Goal: Information Seeking & Learning: Learn about a topic

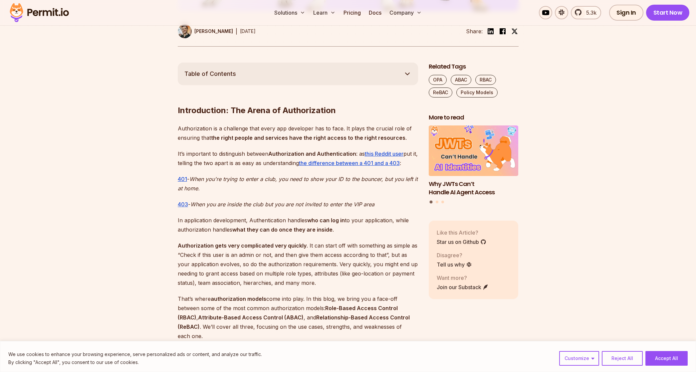
scroll to position [333, 0]
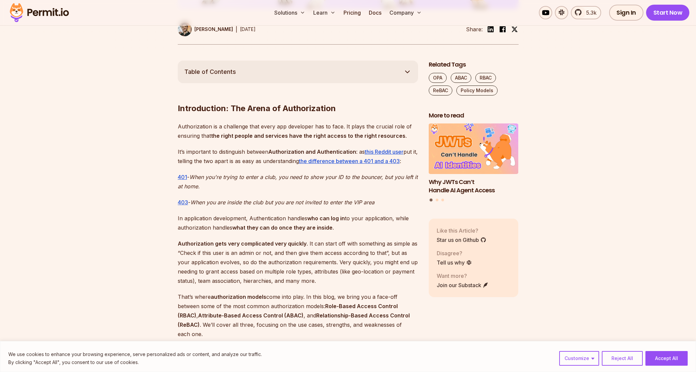
drag, startPoint x: 623, startPoint y: 357, endPoint x: 613, endPoint y: 339, distance: 20.6
click at [623, 355] on button "Reject All" at bounding box center [622, 358] width 41 height 15
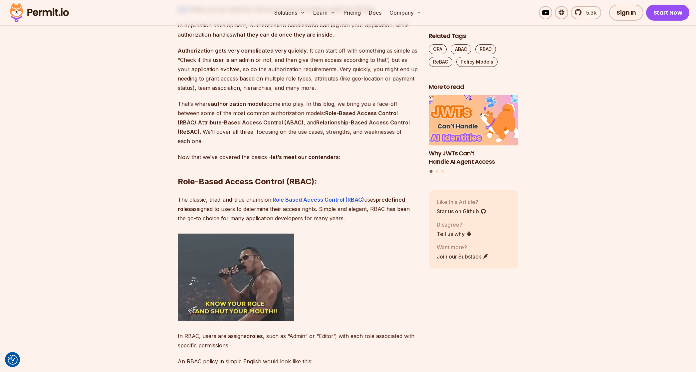
scroll to position [466, 0]
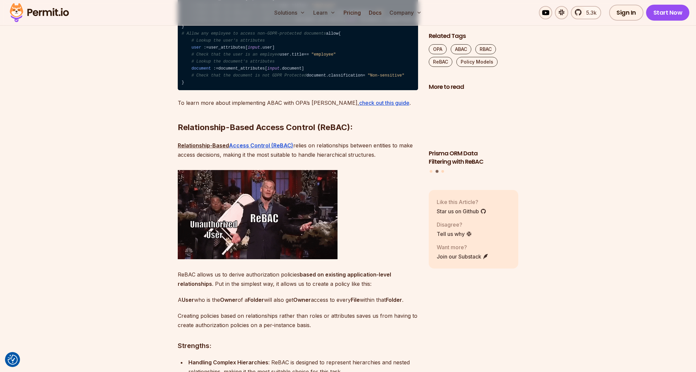
scroll to position [2225, 0]
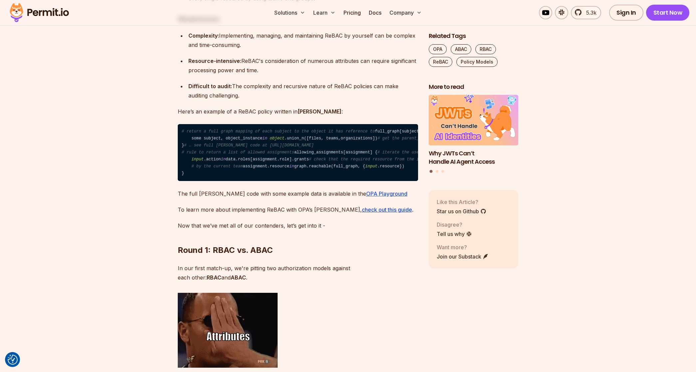
scroll to position [2625, 0]
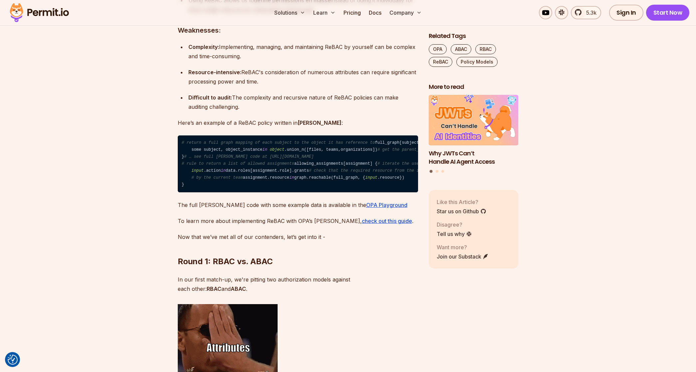
click at [546, 301] on section "Table of Contents Introduction: The Arena of Authorization Authorization is a c…" at bounding box center [348, 205] width 696 height 4873
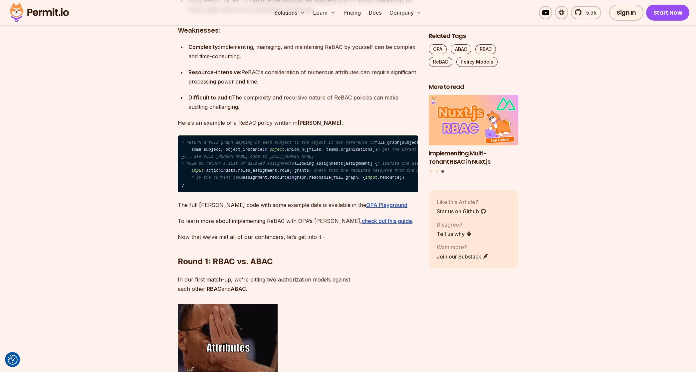
click at [619, 193] on section "Table of Contents Introduction: The Arena of Authorization Authorization is a c…" at bounding box center [348, 205] width 696 height 4873
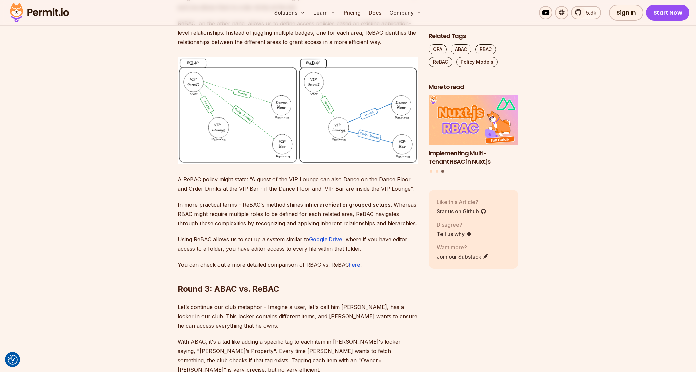
scroll to position [3304, 0]
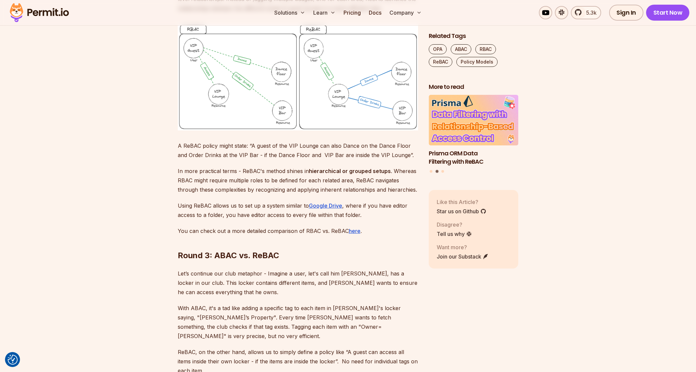
drag, startPoint x: 364, startPoint y: 80, endPoint x: 366, endPoint y: 90, distance: 9.6
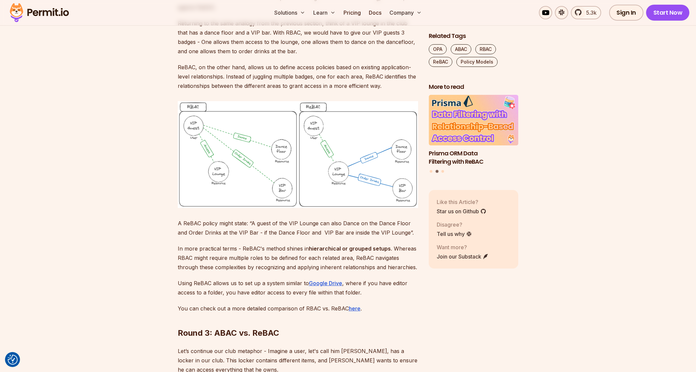
scroll to position [3271, 0]
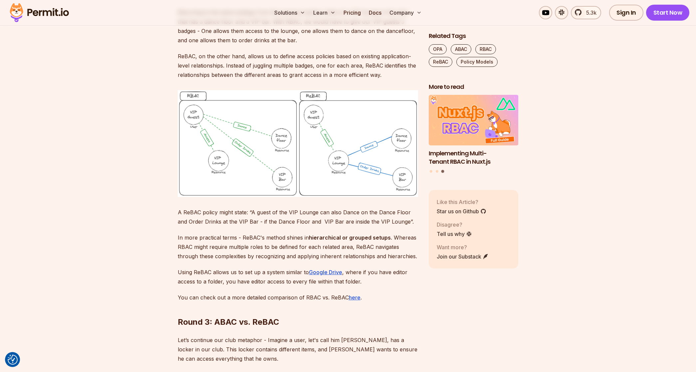
drag, startPoint x: 301, startPoint y: 56, endPoint x: 359, endPoint y: 129, distance: 93.4
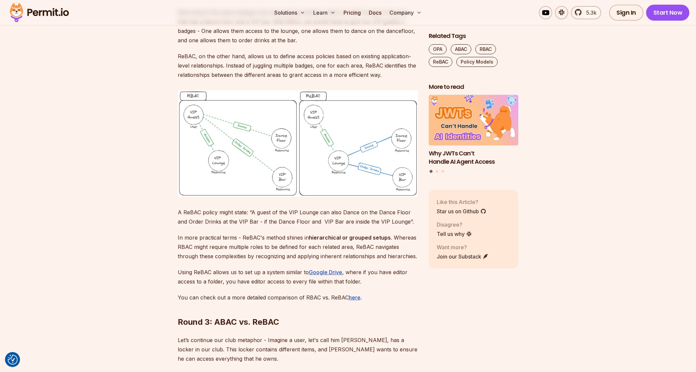
drag, startPoint x: 179, startPoint y: 68, endPoint x: 358, endPoint y: 131, distance: 189.3
drag, startPoint x: 334, startPoint y: 54, endPoint x: 357, endPoint y: 129, distance: 78.6
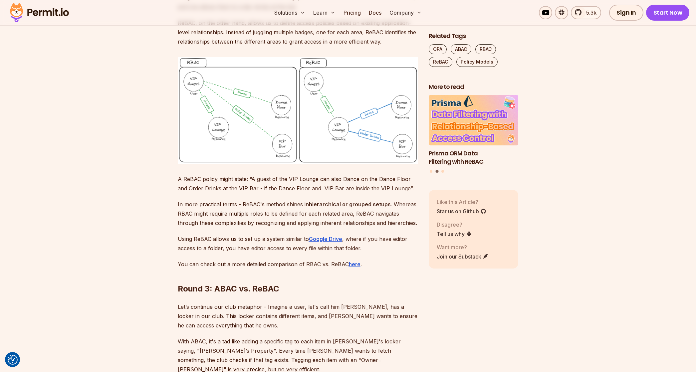
scroll to position [3337, 0]
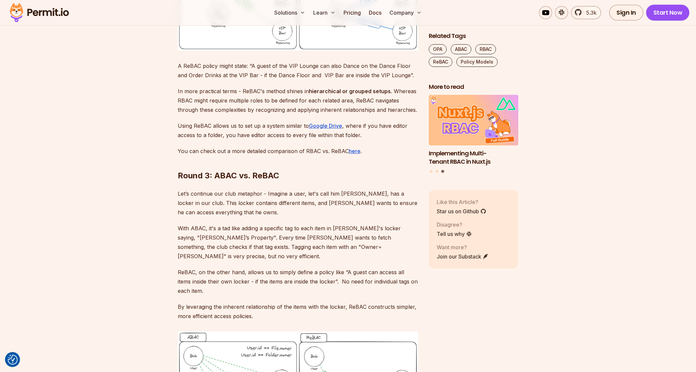
scroll to position [3404, 0]
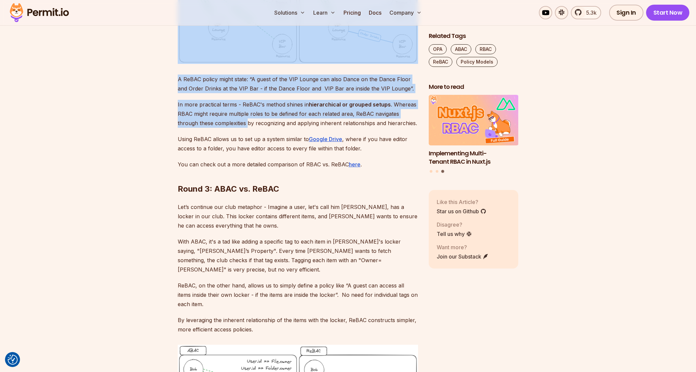
drag, startPoint x: 109, startPoint y: 120, endPoint x: 226, endPoint y: 305, distance: 219.5
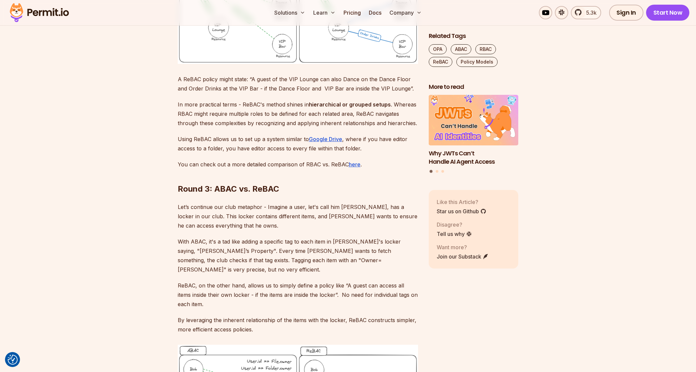
scroll to position [3371, 0]
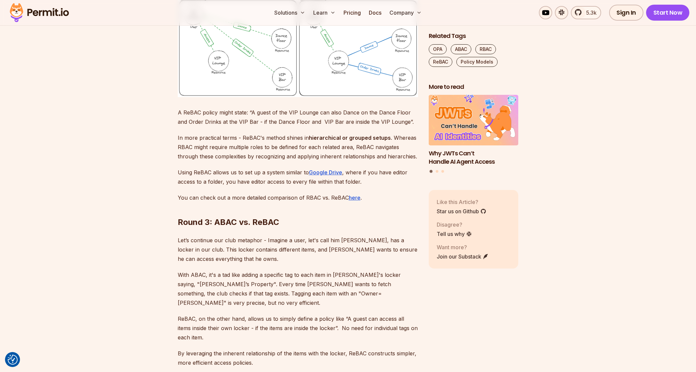
drag, startPoint x: 399, startPoint y: 46, endPoint x: 395, endPoint y: 102, distance: 56.4
drag, startPoint x: 383, startPoint y: 115, endPoint x: 381, endPoint y: 128, distance: 12.5
drag, startPoint x: 364, startPoint y: 127, endPoint x: 129, endPoint y: 82, distance: 238.8
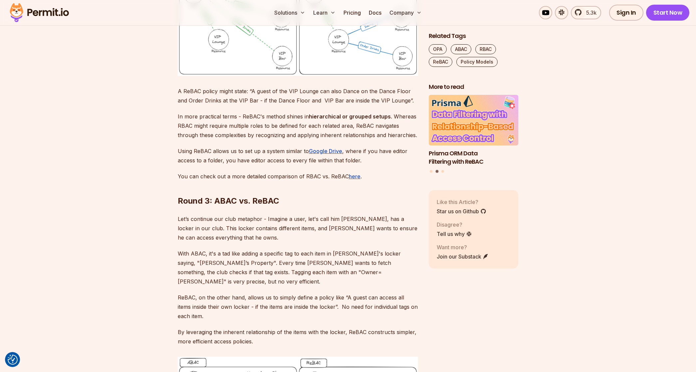
scroll to position [3404, 0]
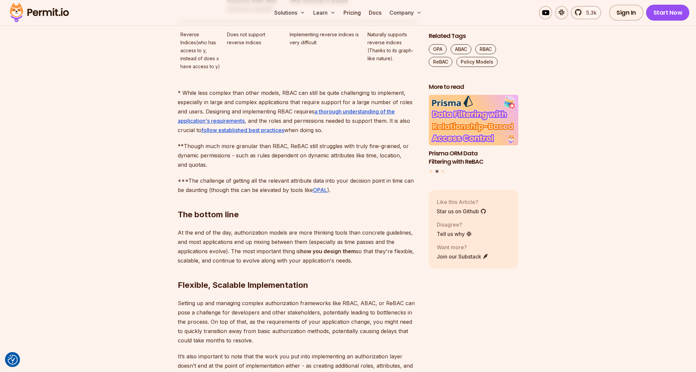
scroll to position [4636, 0]
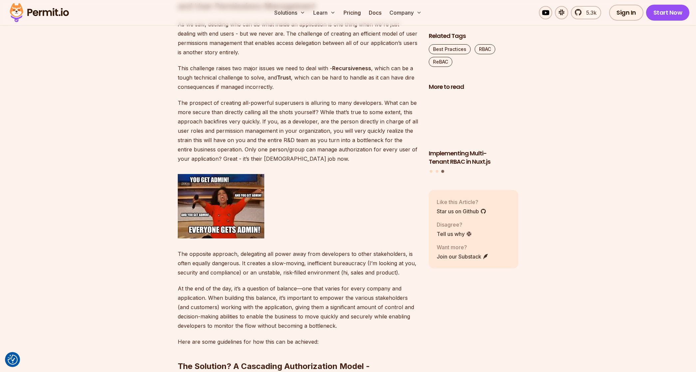
scroll to position [1607, 0]
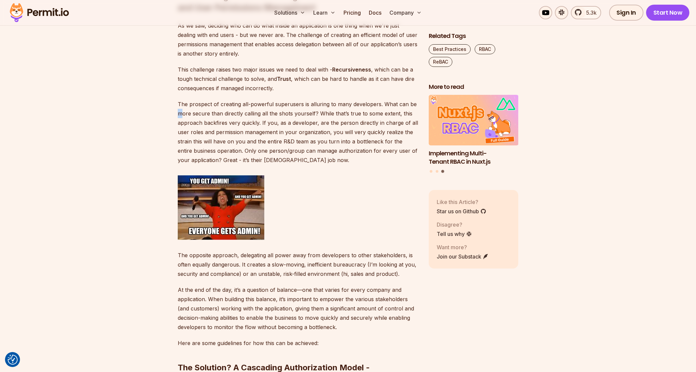
drag, startPoint x: 180, startPoint y: 116, endPoint x: 184, endPoint y: 121, distance: 6.4
click at [181, 117] on p "The prospect of creating all-powerful superusers is alluring to many developers…" at bounding box center [298, 132] width 240 height 65
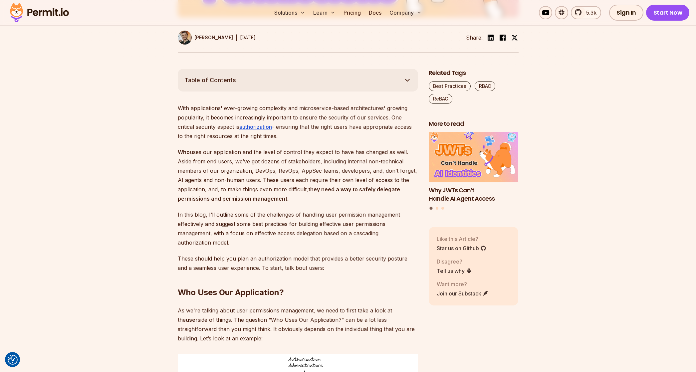
scroll to position [333, 0]
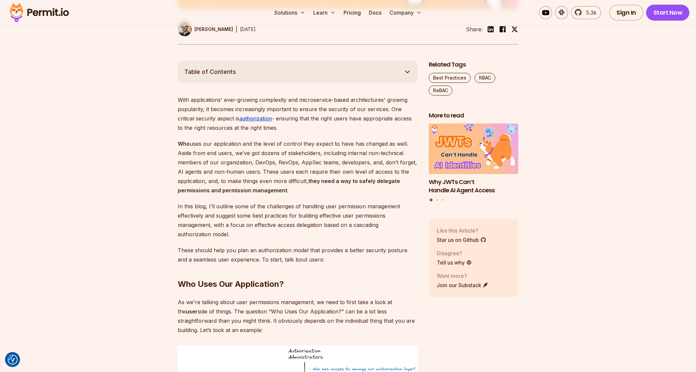
click at [407, 72] on polyline "button" at bounding box center [408, 72] width 4 height 2
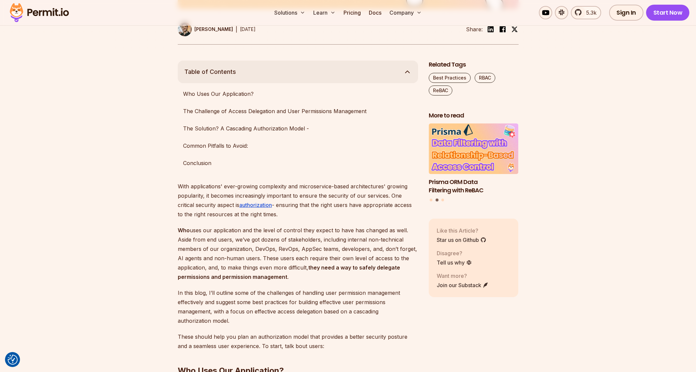
click at [407, 72] on polyline "button" at bounding box center [408, 72] width 4 height 2
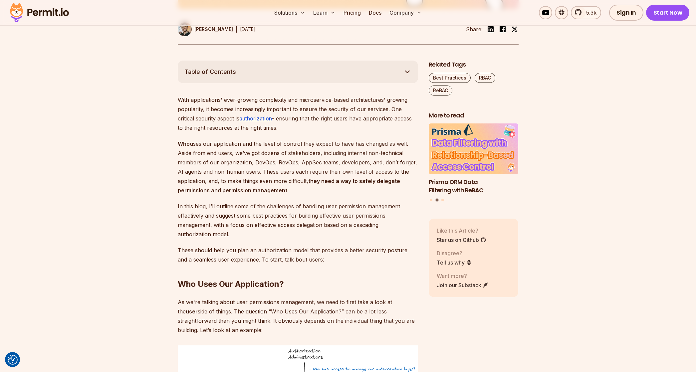
click at [407, 72] on polyline "button" at bounding box center [408, 72] width 4 height 2
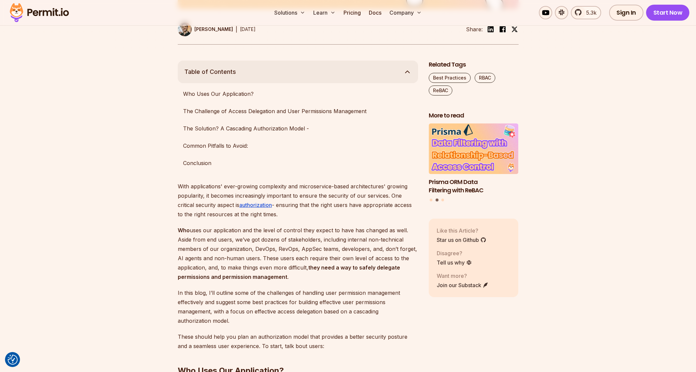
click at [407, 72] on polyline "button" at bounding box center [408, 72] width 4 height 2
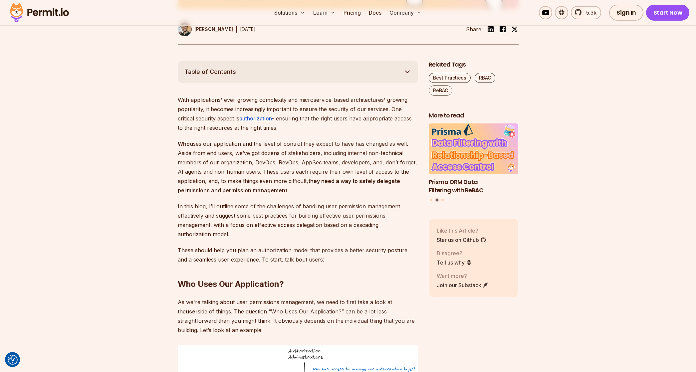
click at [407, 72] on polyline "button" at bounding box center [408, 72] width 4 height 2
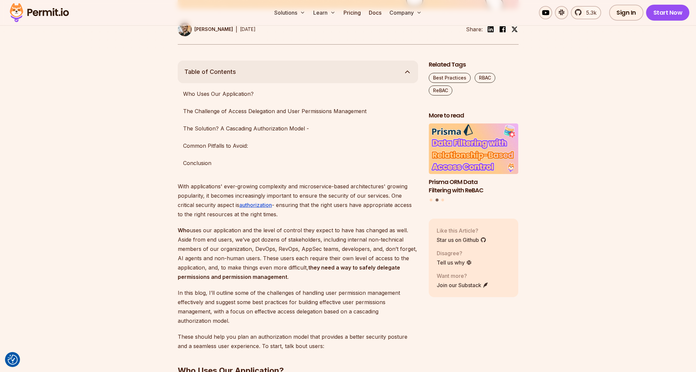
click at [407, 72] on polyline "button" at bounding box center [408, 72] width 4 height 2
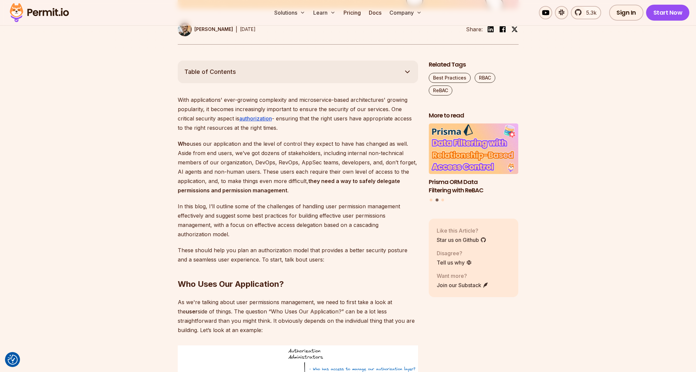
click at [407, 72] on polyline "button" at bounding box center [408, 72] width 4 height 2
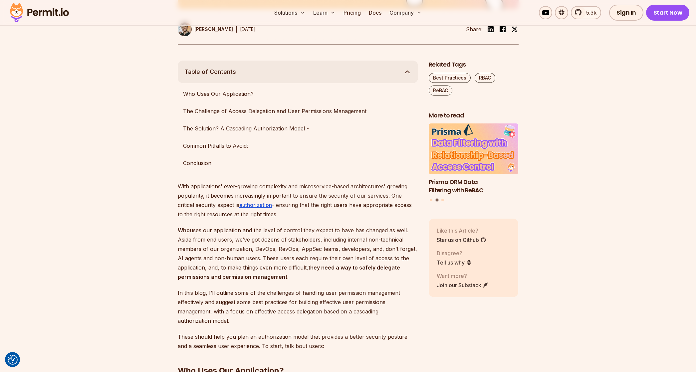
click at [407, 72] on polyline "button" at bounding box center [408, 72] width 4 height 2
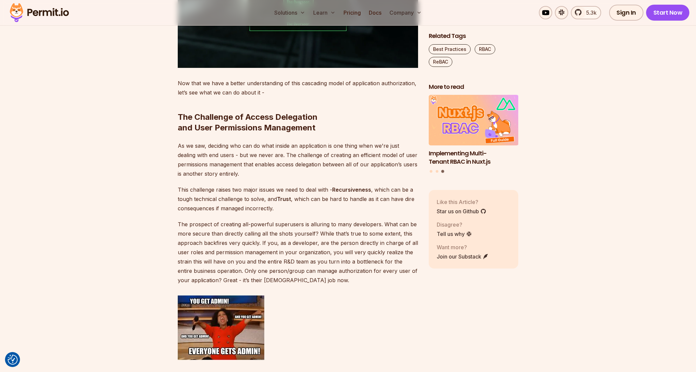
scroll to position [1499, 0]
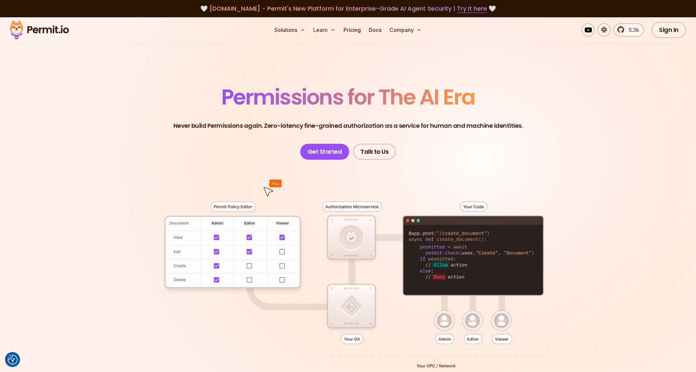
click at [564, 106] on header "Permissions for The AI Era Never build Permissions again. Zero-latency fine-gra…" at bounding box center [348, 123] width 466 height 73
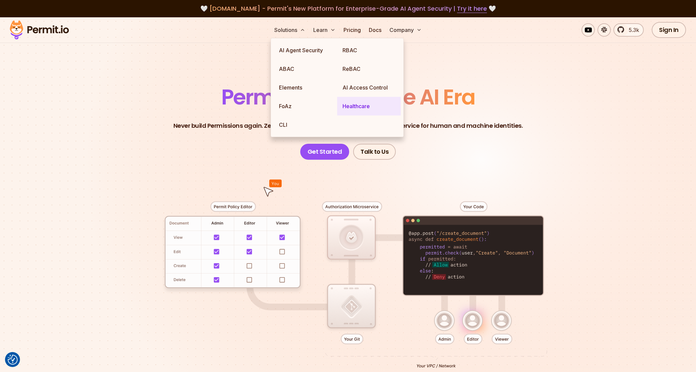
click at [363, 108] on link "Healthcare" at bounding box center [369, 106] width 64 height 19
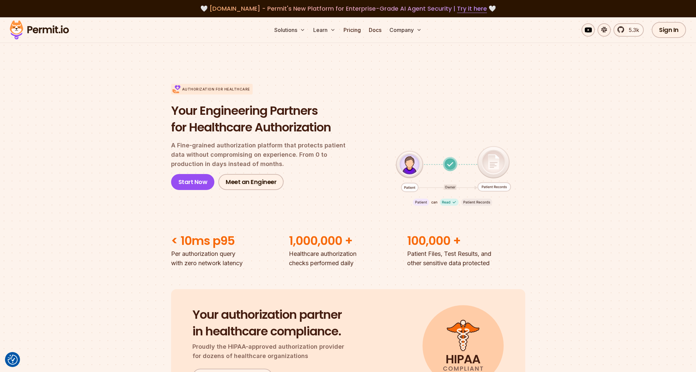
drag, startPoint x: 542, startPoint y: 164, endPoint x: 545, endPoint y: 167, distance: 4.7
click at [545, 167] on section "Authorization for Healthcare Your Engineering Partners for Healthcare Authoriza…" at bounding box center [348, 166] width 696 height 206
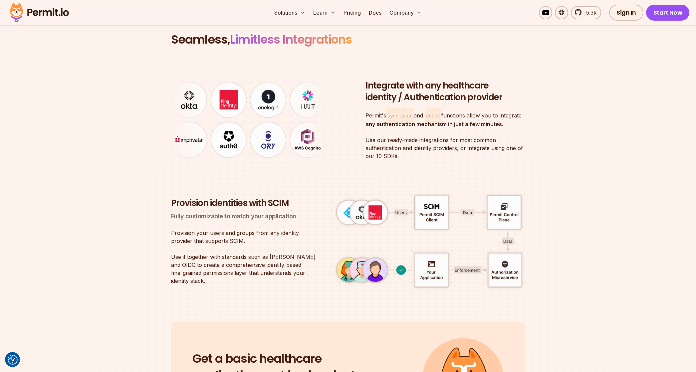
scroll to position [2692, 0]
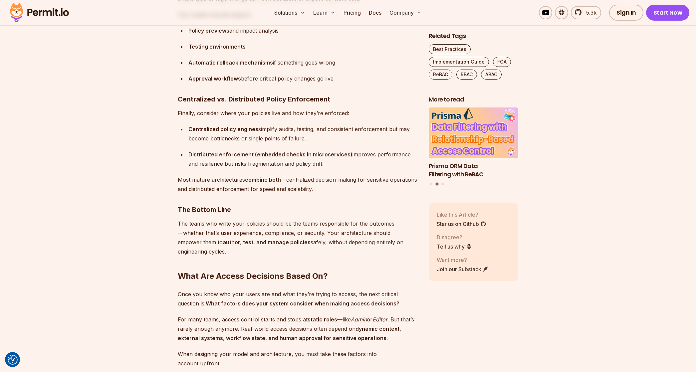
scroll to position [4063, 0]
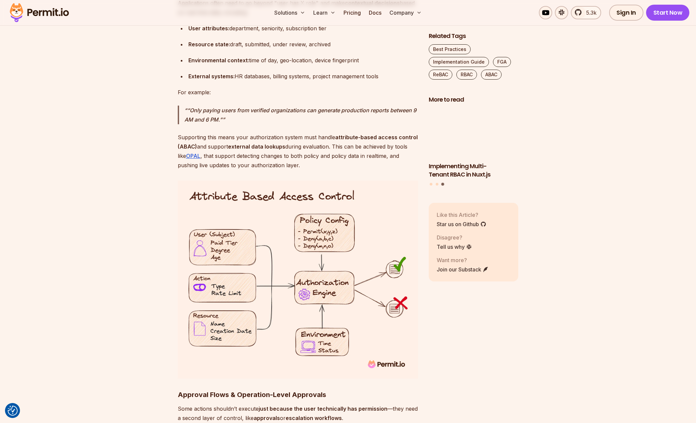
scroll to position [4230, 0]
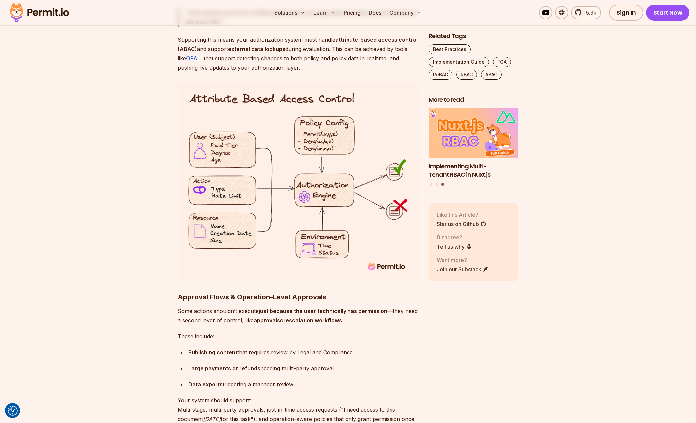
scroll to position [4330, 0]
drag, startPoint x: 79, startPoint y: 76, endPoint x: 296, endPoint y: 184, distance: 241.9
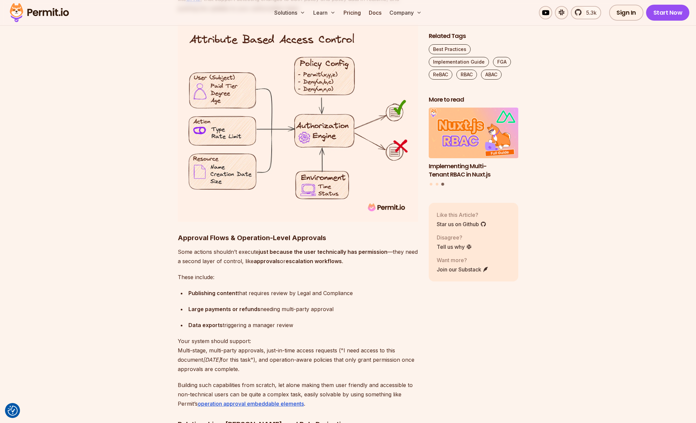
scroll to position [4376, 0]
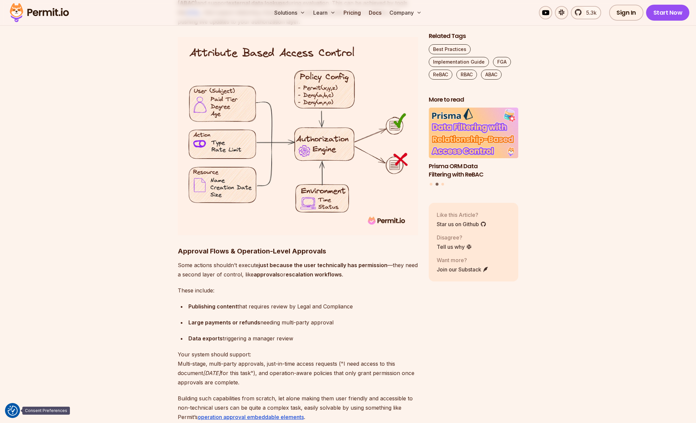
click at [16, 372] on img "Consent Preferences" at bounding box center [13, 411] width 10 height 10
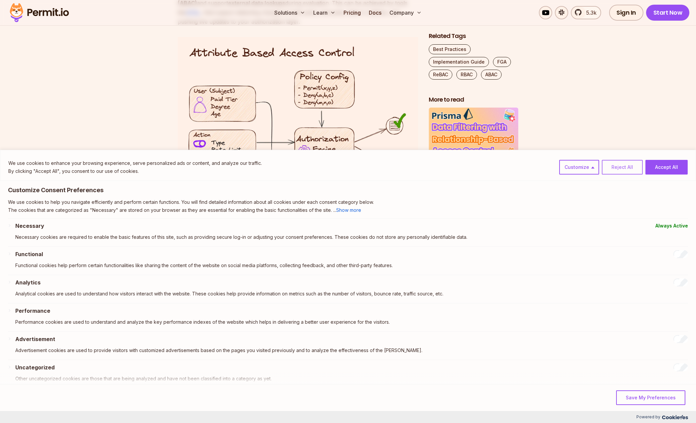
click at [617, 169] on button "Reject All" at bounding box center [622, 167] width 41 height 15
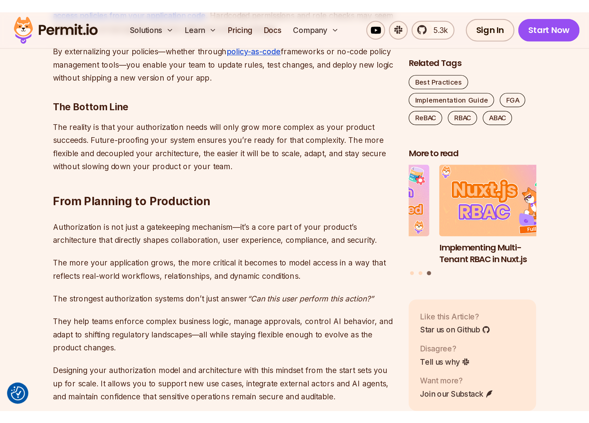
scroll to position [6085, 0]
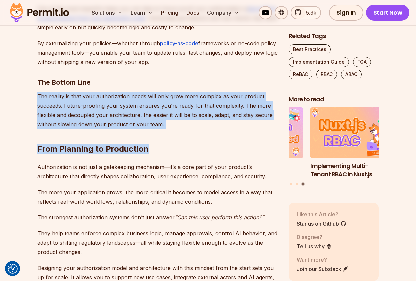
drag, startPoint x: 199, startPoint y: 55, endPoint x: 227, endPoint y: 104, distance: 56.6
click at [227, 117] on h2 "From Planning to Production" at bounding box center [157, 135] width 240 height 37
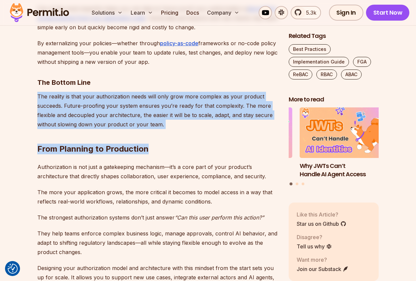
drag, startPoint x: 229, startPoint y: 95, endPoint x: 230, endPoint y: 55, distance: 40.0
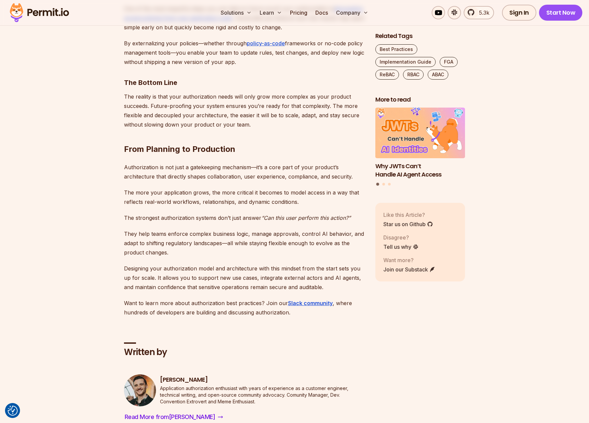
drag, startPoint x: 320, startPoint y: 37, endPoint x: 314, endPoint y: 47, distance: 11.7
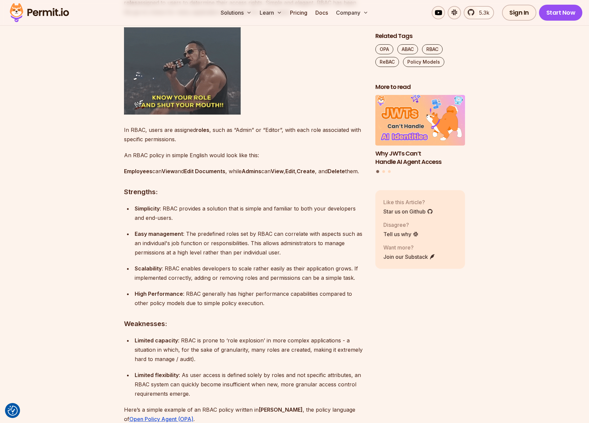
scroll to position [966, 0]
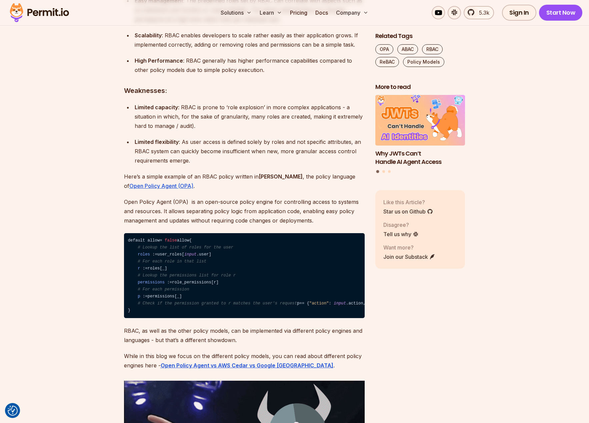
click at [263, 180] on strong "[PERSON_NAME]" at bounding box center [280, 176] width 44 height 7
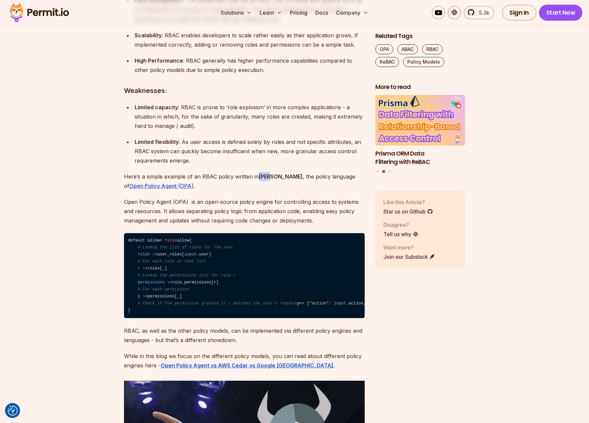
copy strong "Rego"
click at [193, 184] on u "Open Policy Agent (OPA)" at bounding box center [161, 186] width 64 height 7
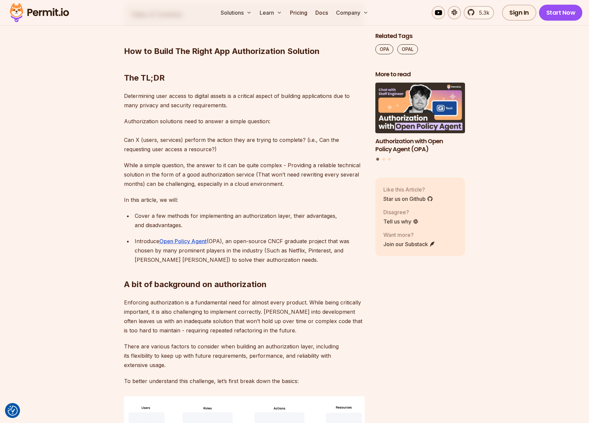
scroll to position [366, 0]
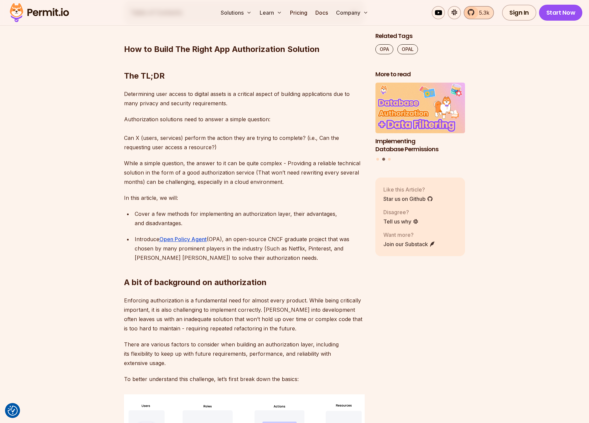
click at [479, 11] on span "5.3k" at bounding box center [482, 13] width 14 height 8
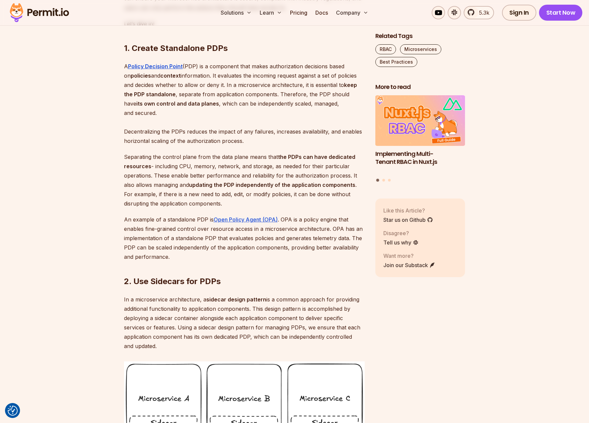
scroll to position [566, 0]
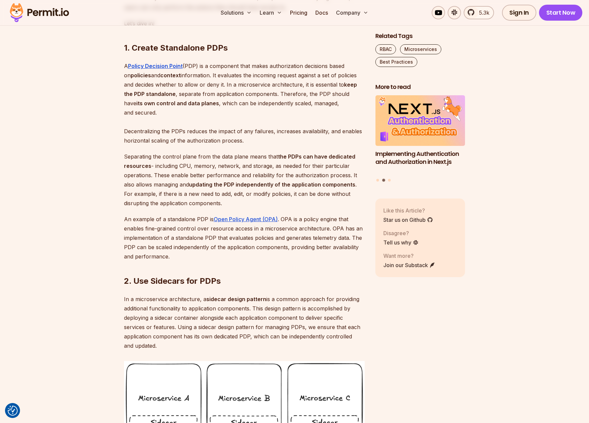
drag, startPoint x: 291, startPoint y: 153, endPoint x: 291, endPoint y: 148, distance: 5.3
click at [291, 145] on p "A Policy Decision Point (PDP) is a component that makes authorization decisions…" at bounding box center [244, 103] width 240 height 84
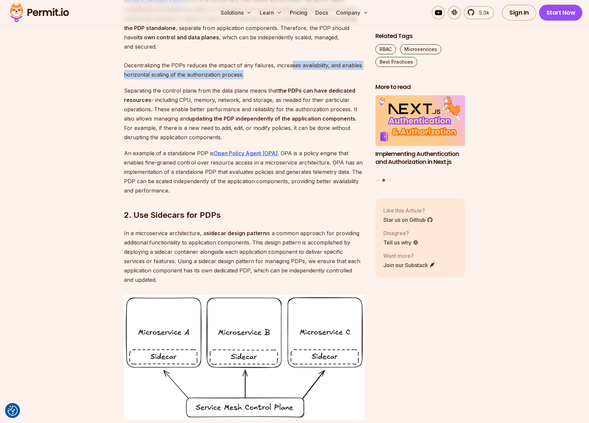
scroll to position [633, 0]
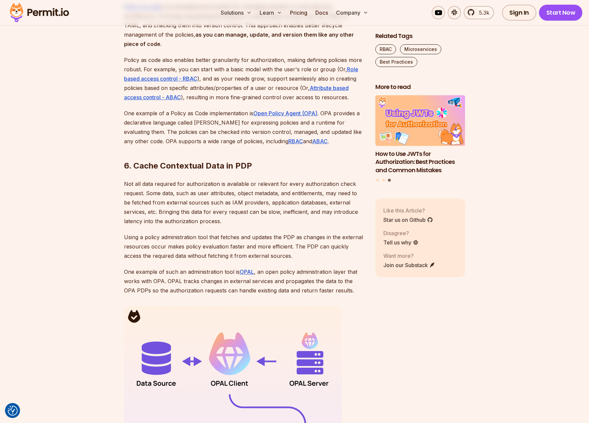
scroll to position [1725, 0]
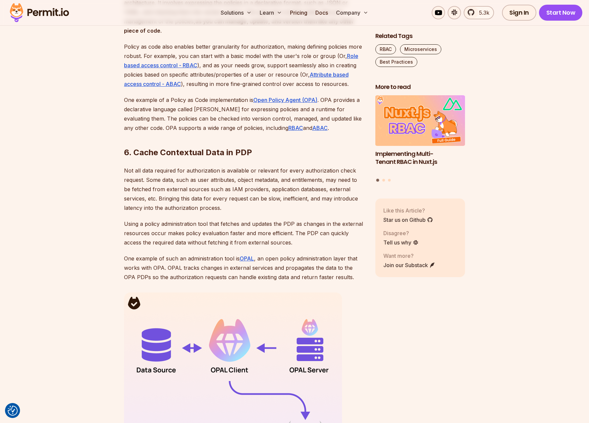
click at [309, 171] on p "Not all data required for authorization is available or relevant for every auth…" at bounding box center [244, 189] width 240 height 47
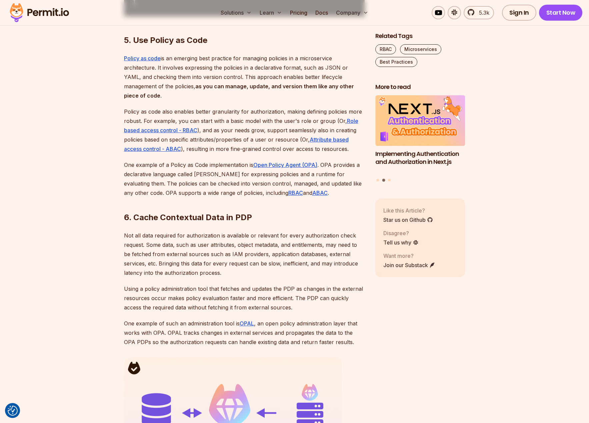
scroll to position [1659, 0]
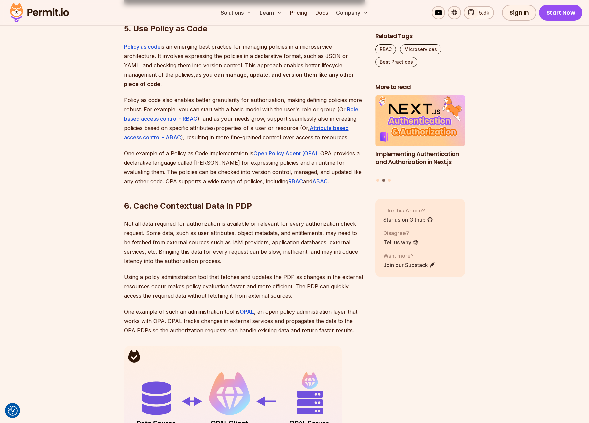
scroll to position [1705, 0]
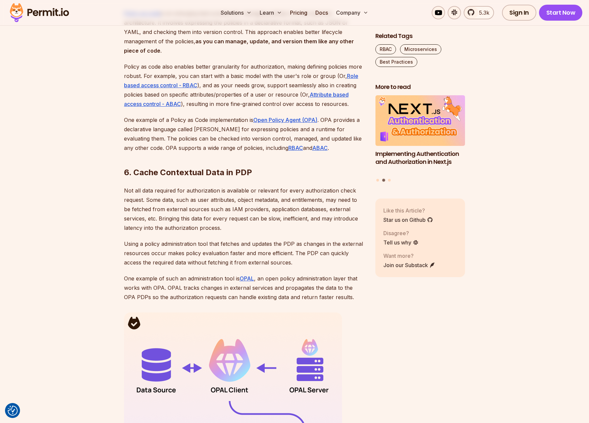
click at [322, 155] on h2 "6. Cache Contextual Data in PDP" at bounding box center [244, 159] width 240 height 37
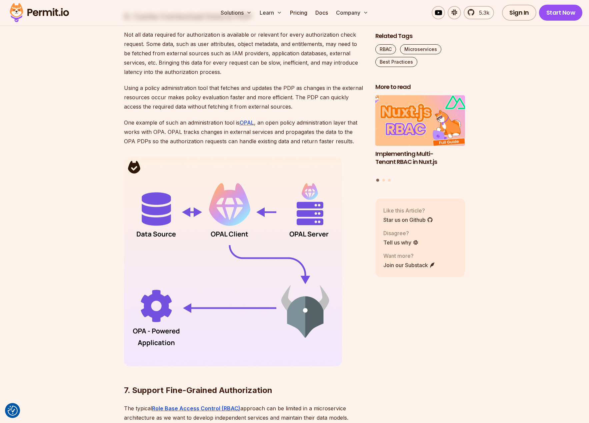
scroll to position [1872, 0]
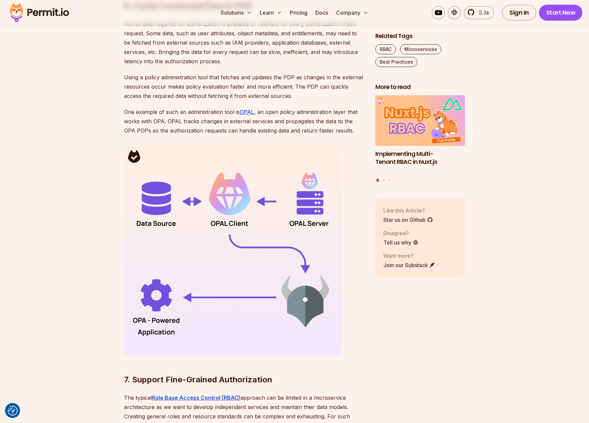
click at [135, 146] on img at bounding box center [233, 251] width 218 height 210
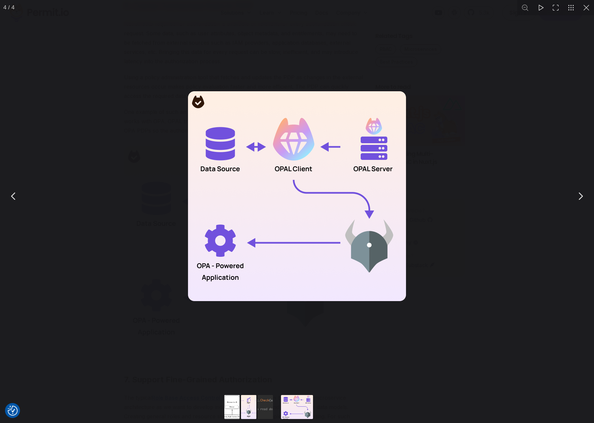
click at [131, 127] on div "You can close this modal content with the ESC key" at bounding box center [297, 196] width 594 height 392
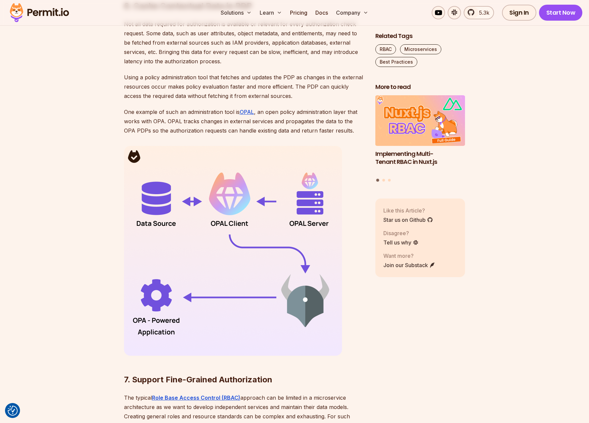
click at [217, 216] on img at bounding box center [233, 251] width 218 height 210
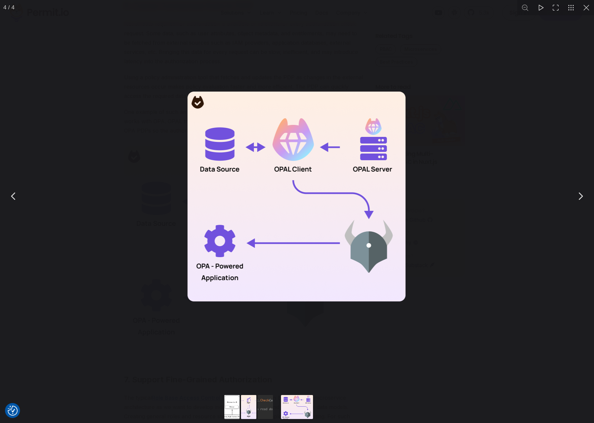
drag, startPoint x: 54, startPoint y: 180, endPoint x: 61, endPoint y: 182, distance: 7.4
click at [58, 181] on div "You can close this modal content with the ESC key" at bounding box center [297, 196] width 594 height 392
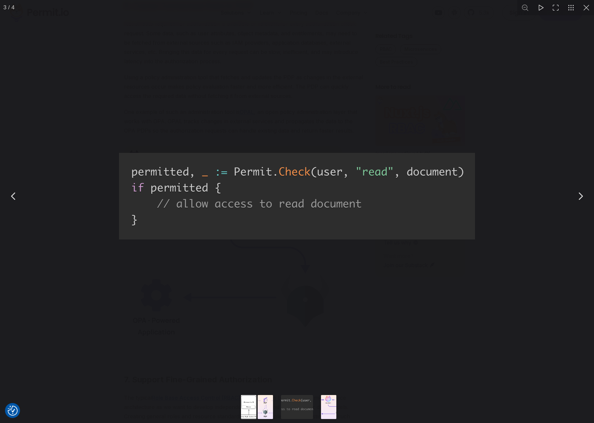
click at [586, 8] on button "You can close this modal content with the ESC key" at bounding box center [585, 7] width 15 height 15
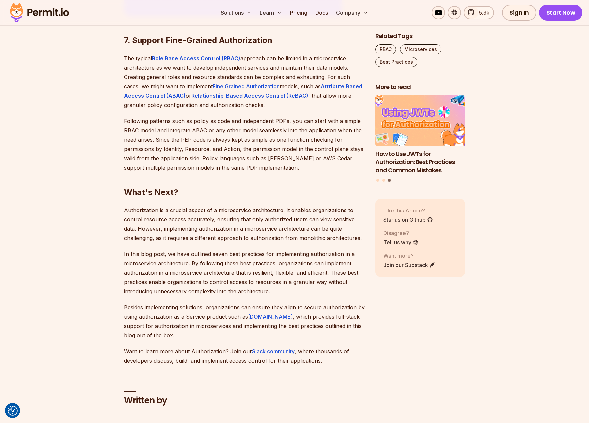
scroll to position [2205, 0]
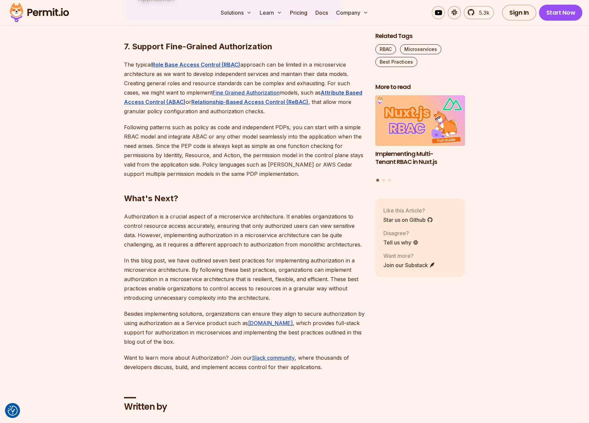
click at [230, 169] on h2 "What's Next?" at bounding box center [244, 185] width 240 height 37
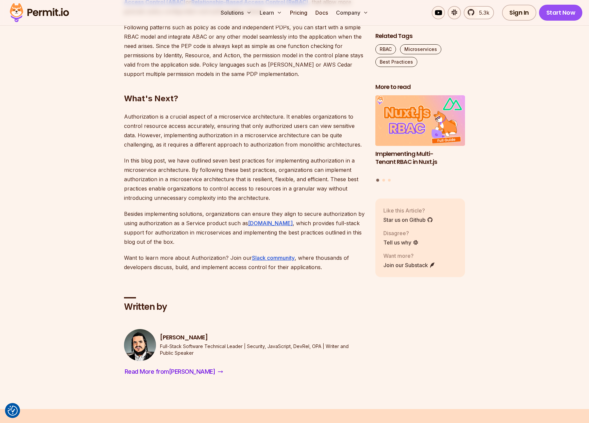
scroll to position [2272, 0]
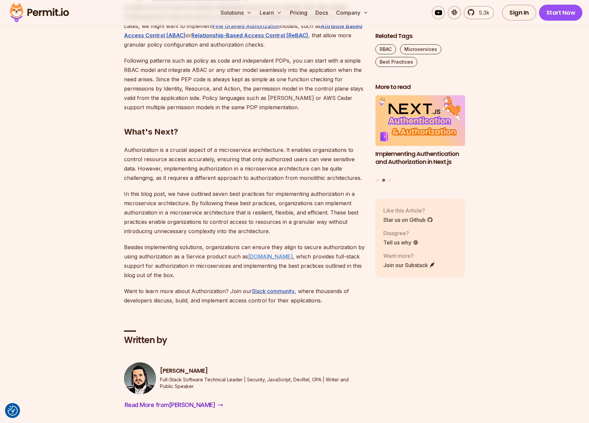
click at [255, 253] on u "[DOMAIN_NAME]" at bounding box center [270, 256] width 45 height 7
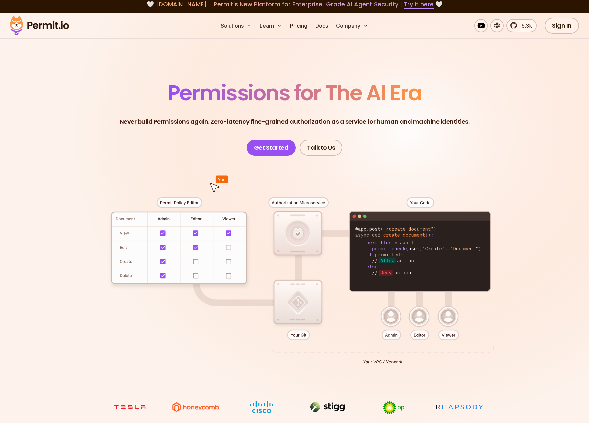
scroll to position [100, 0]
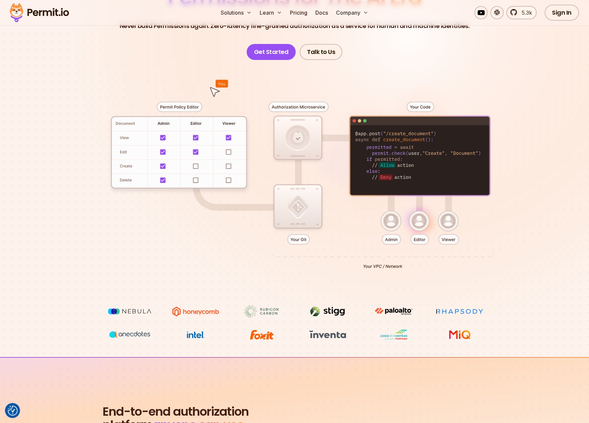
drag, startPoint x: 269, startPoint y: 239, endPoint x: 145, endPoint y: 220, distance: 125.6
click at [145, 220] on div at bounding box center [294, 182] width 466 height 245
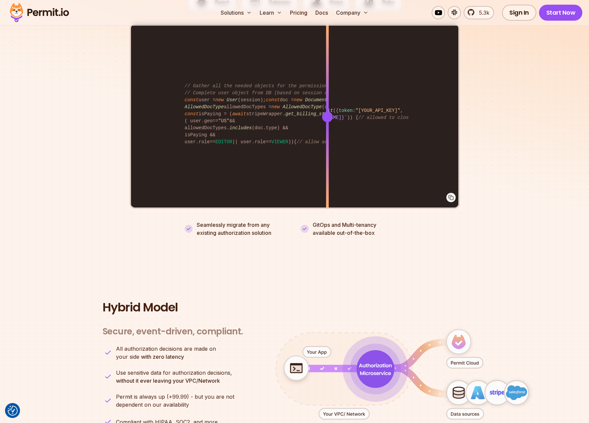
scroll to position [1366, 0]
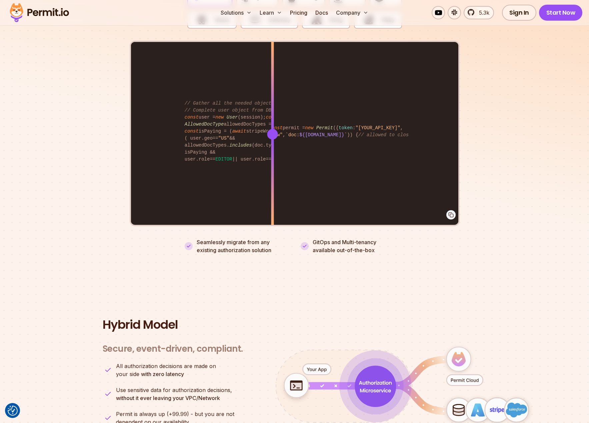
drag, startPoint x: 329, startPoint y: 125, endPoint x: 272, endPoint y: 151, distance: 62.3
click at [272, 151] on div at bounding box center [272, 134] width 3 height 184
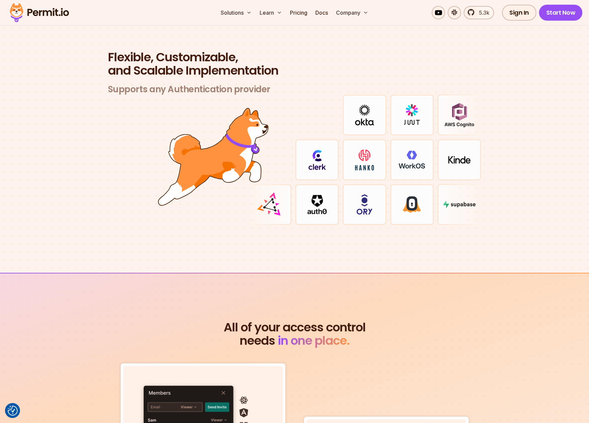
scroll to position [1932, 0]
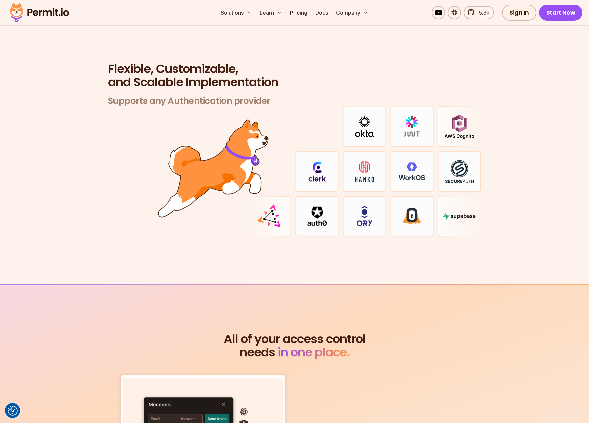
click at [270, 210] on img at bounding box center [269, 216] width 27 height 27
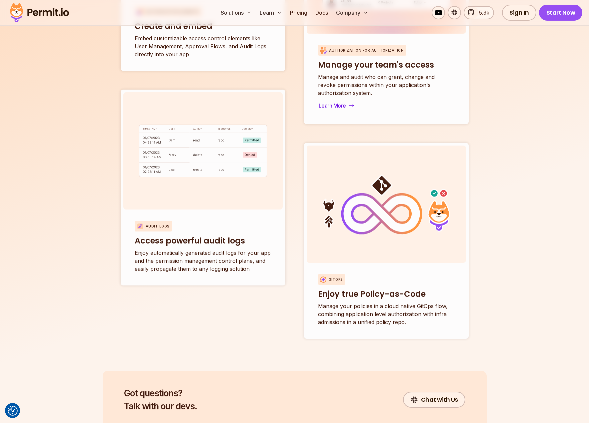
scroll to position [2465, 0]
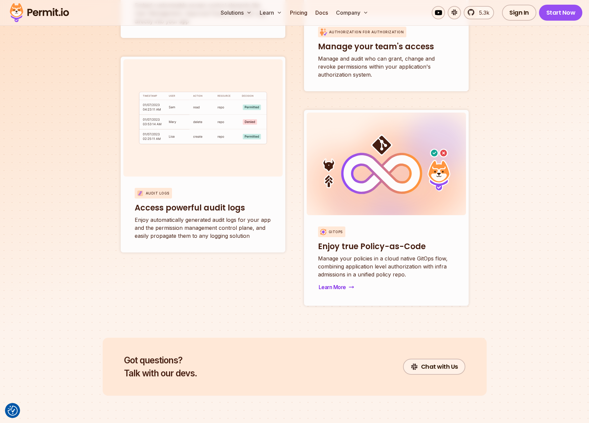
click at [370, 272] on div "Gitops Enjoy true Policy-as-Code Manage your policies in a cloud native GitOps …" at bounding box center [385, 259] width 159 height 88
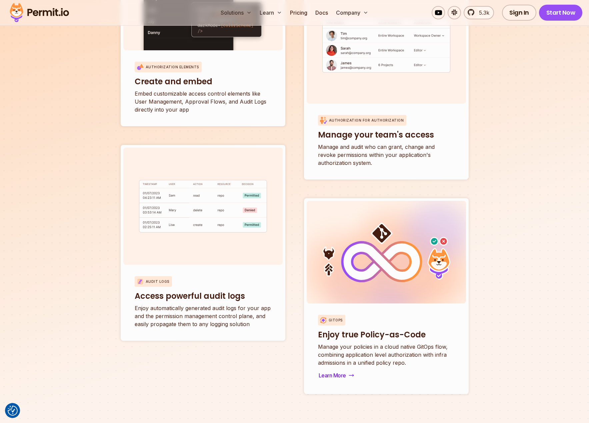
scroll to position [2265, 0]
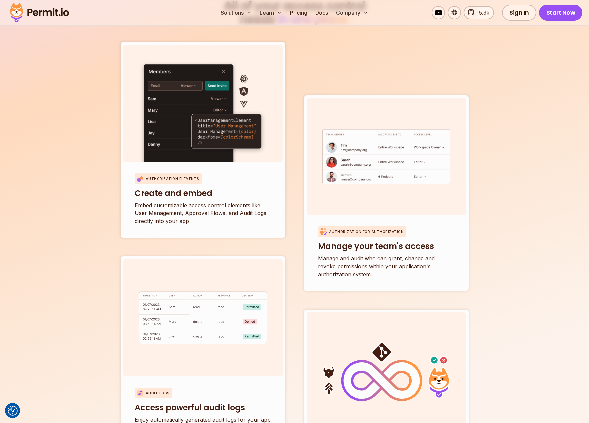
click at [488, 239] on section "All of your access control needs in one place. Authorization Elements Create an…" at bounding box center [294, 244] width 589 height 586
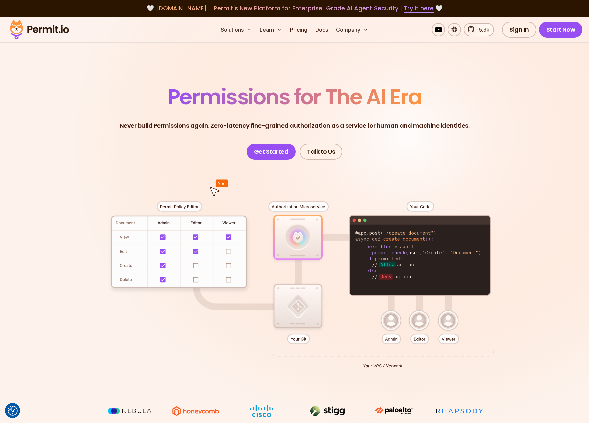
scroll to position [0, 0]
